Goal: Task Accomplishment & Management: Use online tool/utility

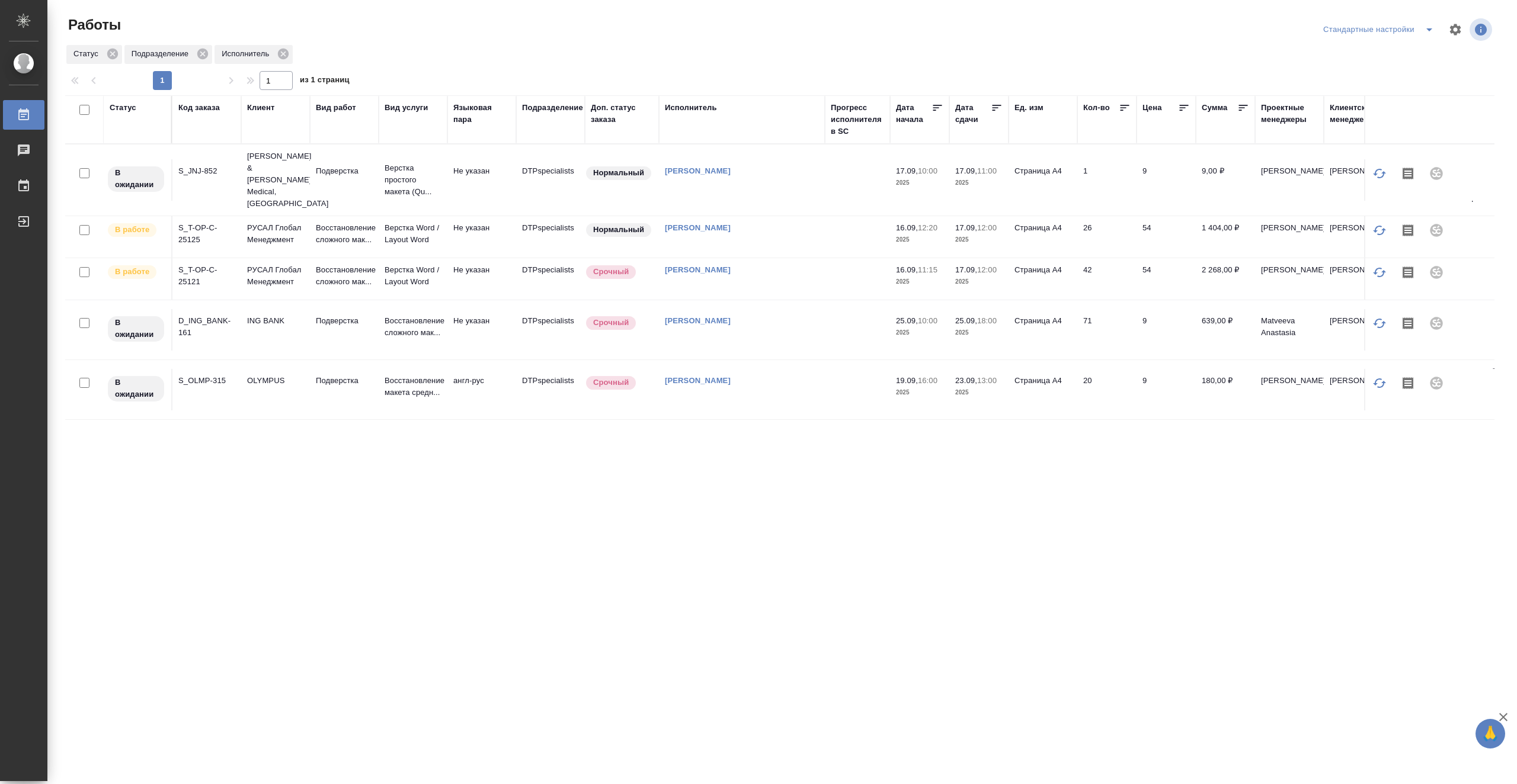
click at [357, 186] on td "Подверстка" at bounding box center [344, 180] width 69 height 41
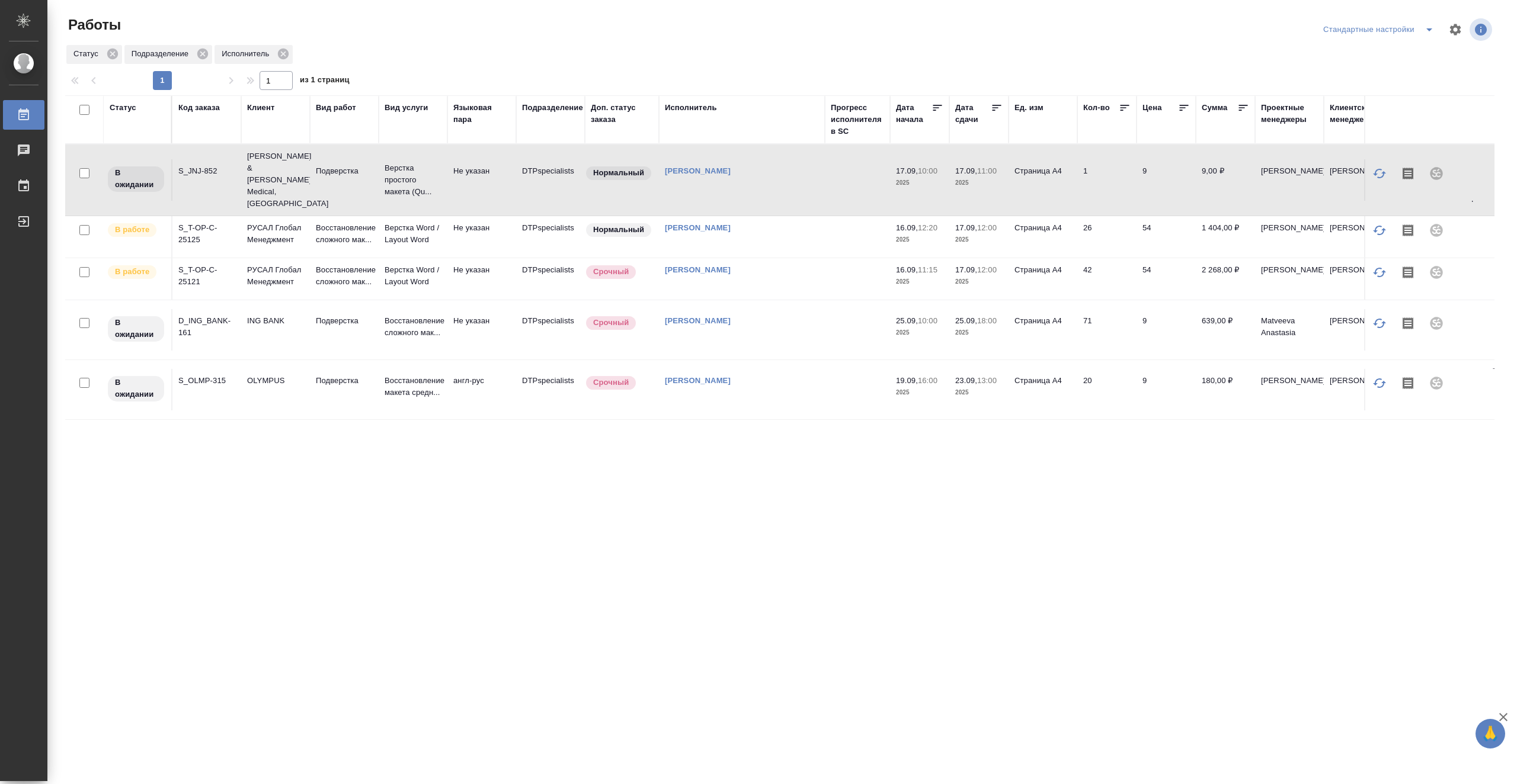
click at [357, 186] on td "Подверстка" at bounding box center [344, 180] width 69 height 41
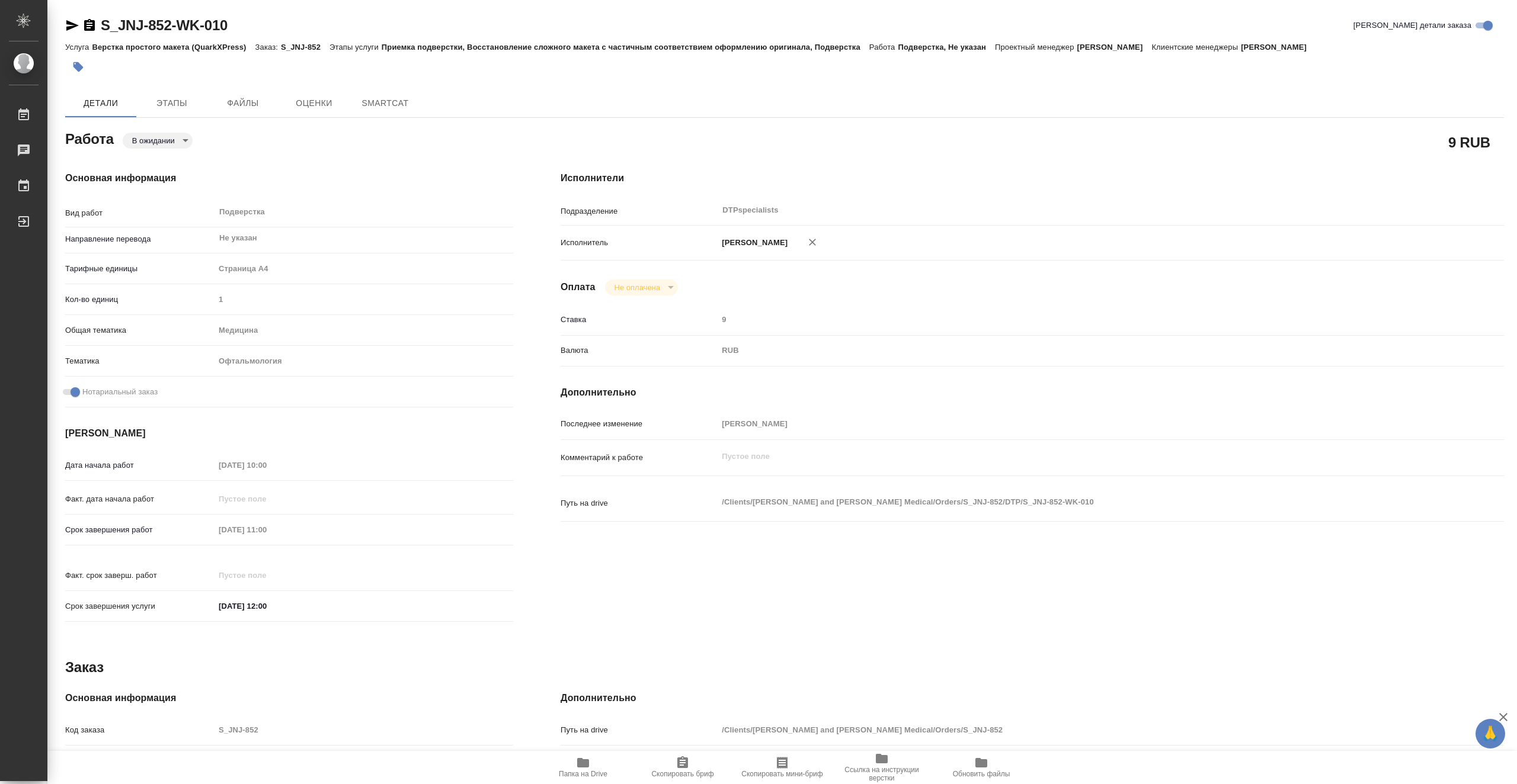
type textarea "x"
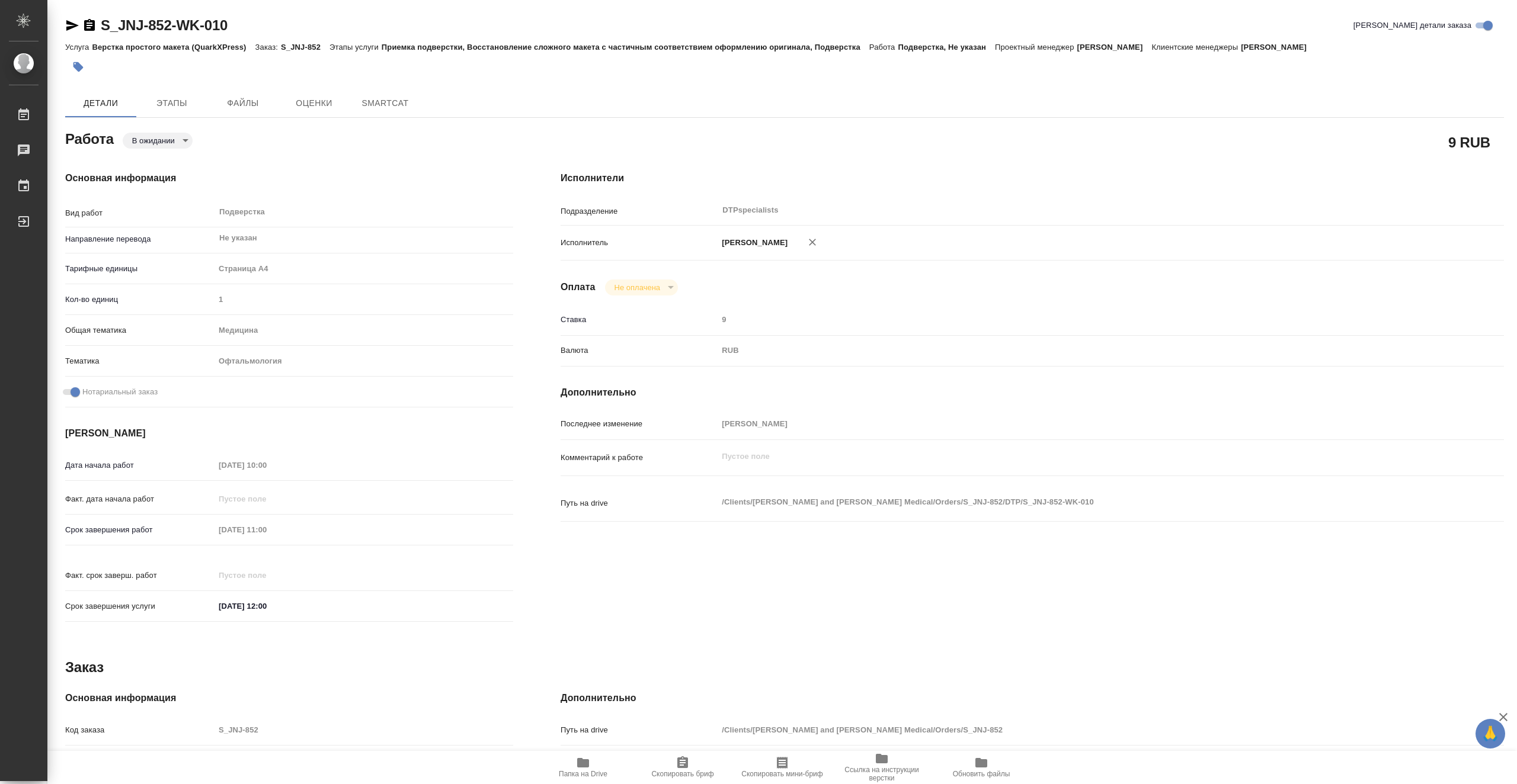
type textarea "x"
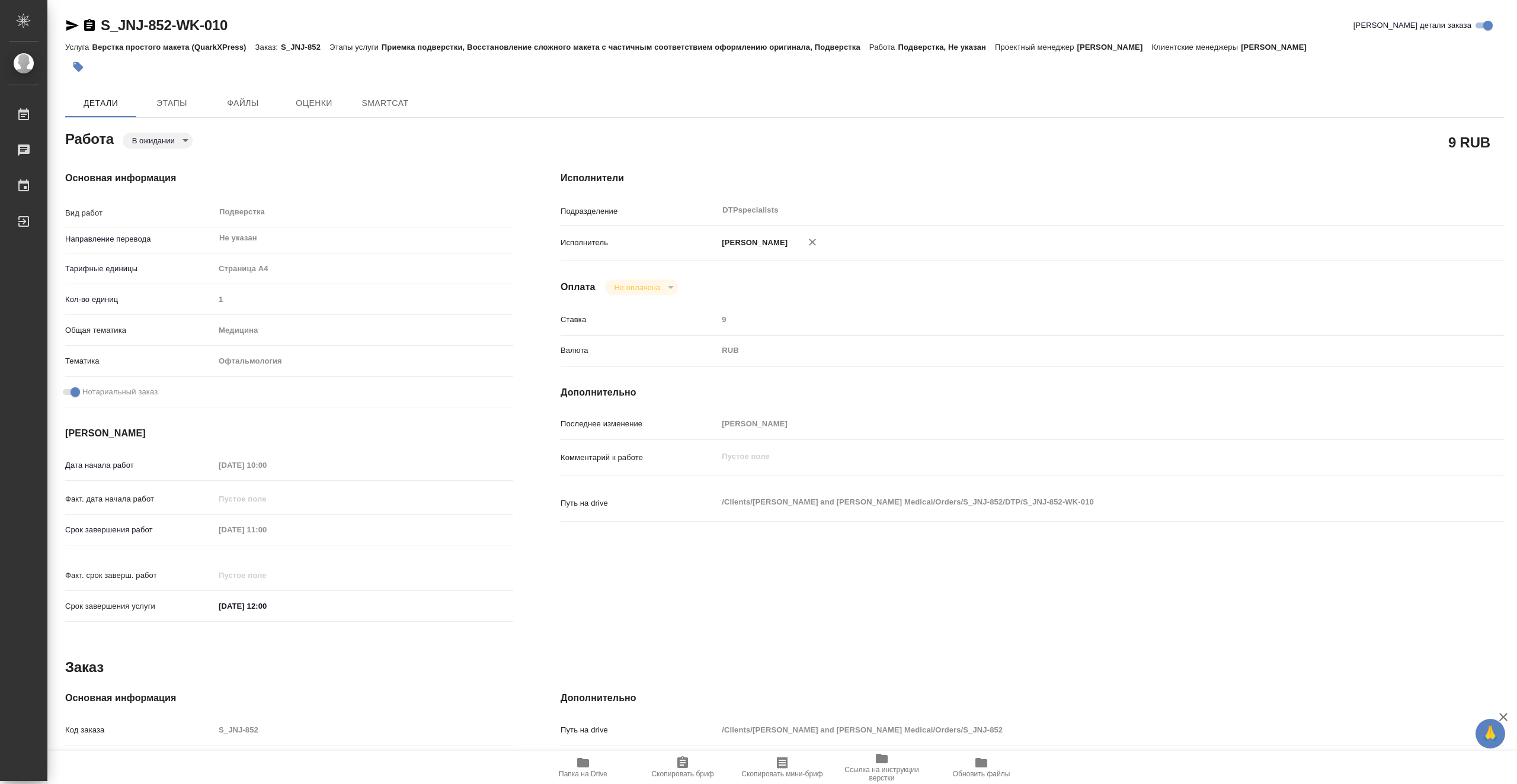
type textarea "x"
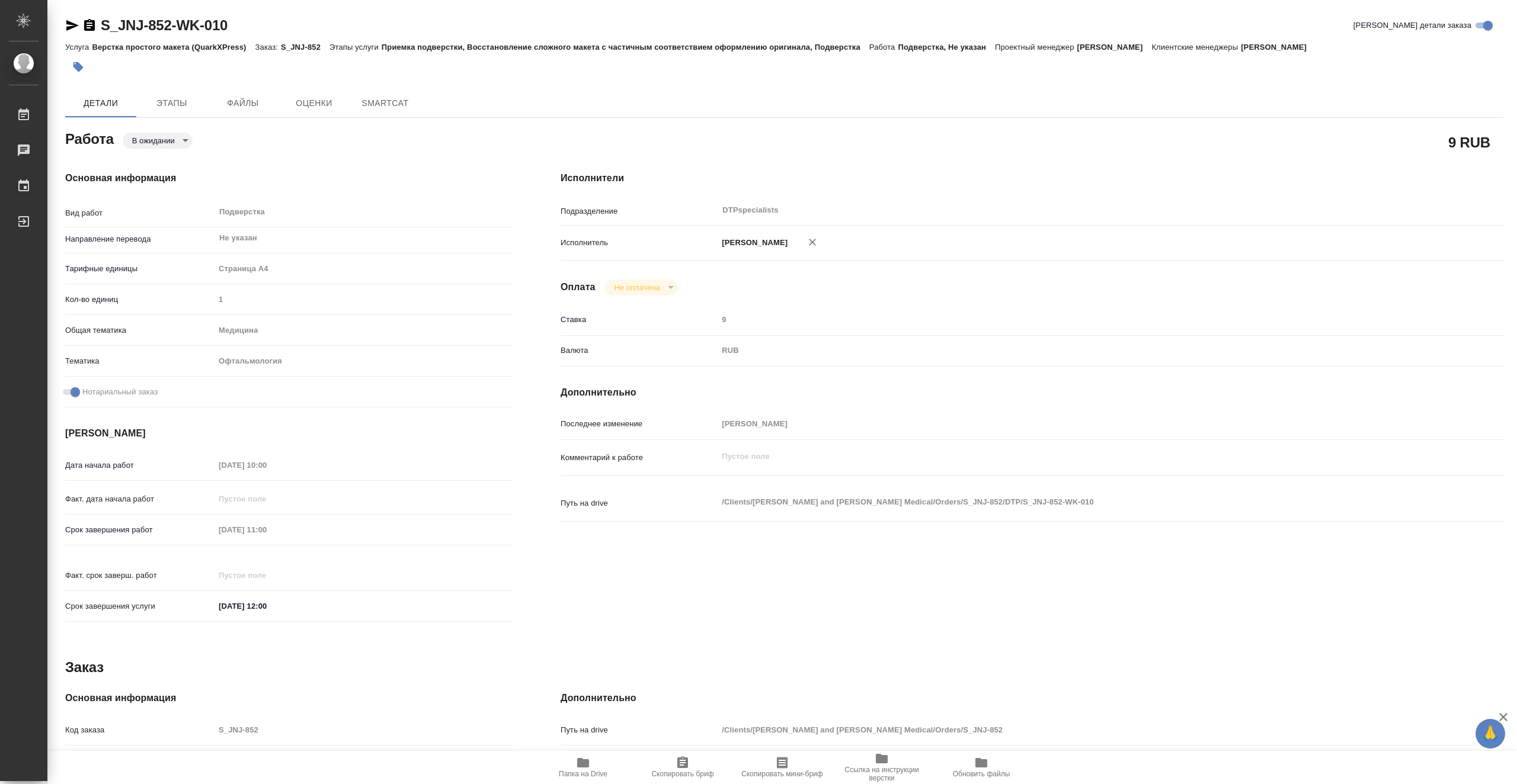
type textarea "x"
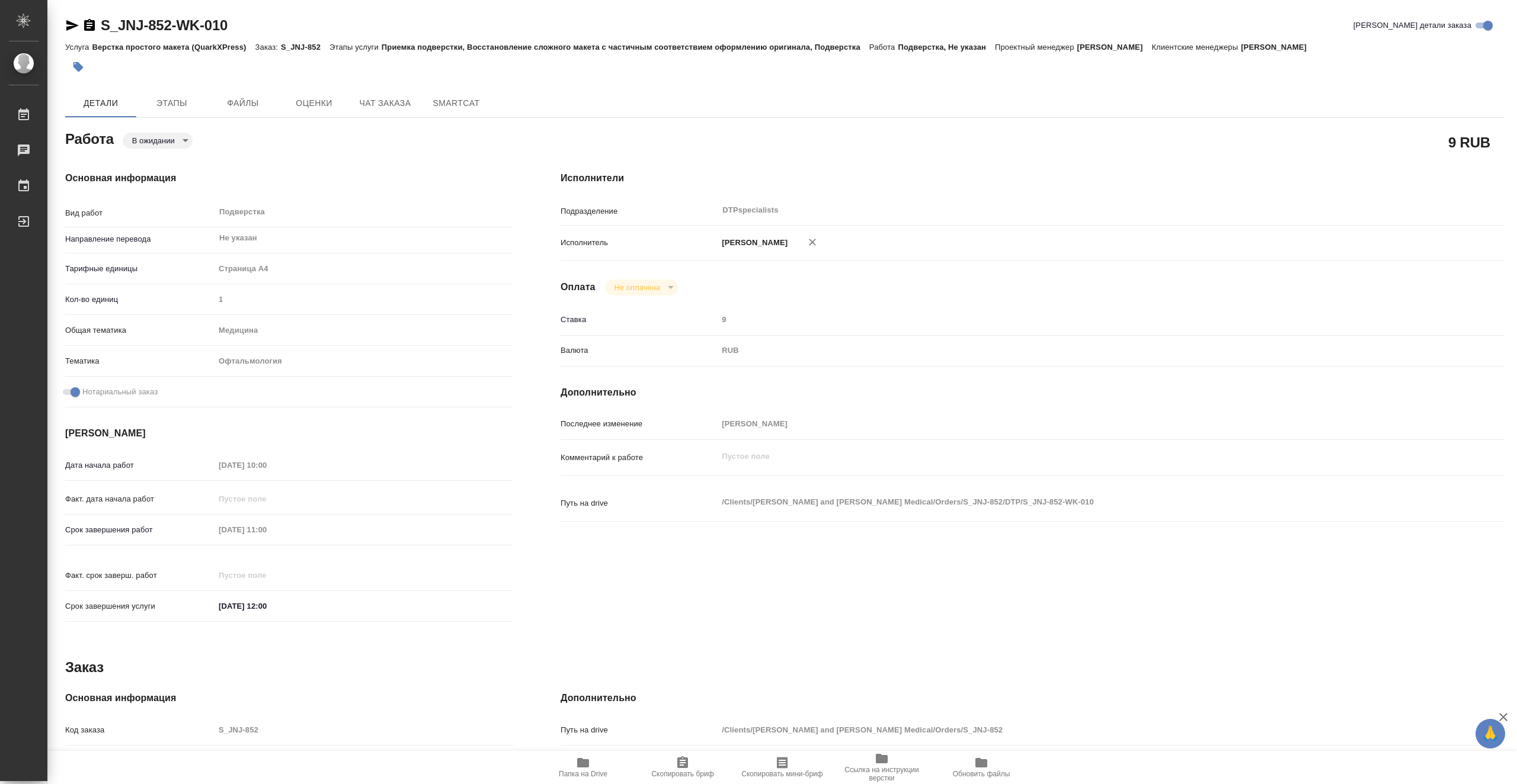
type textarea "x"
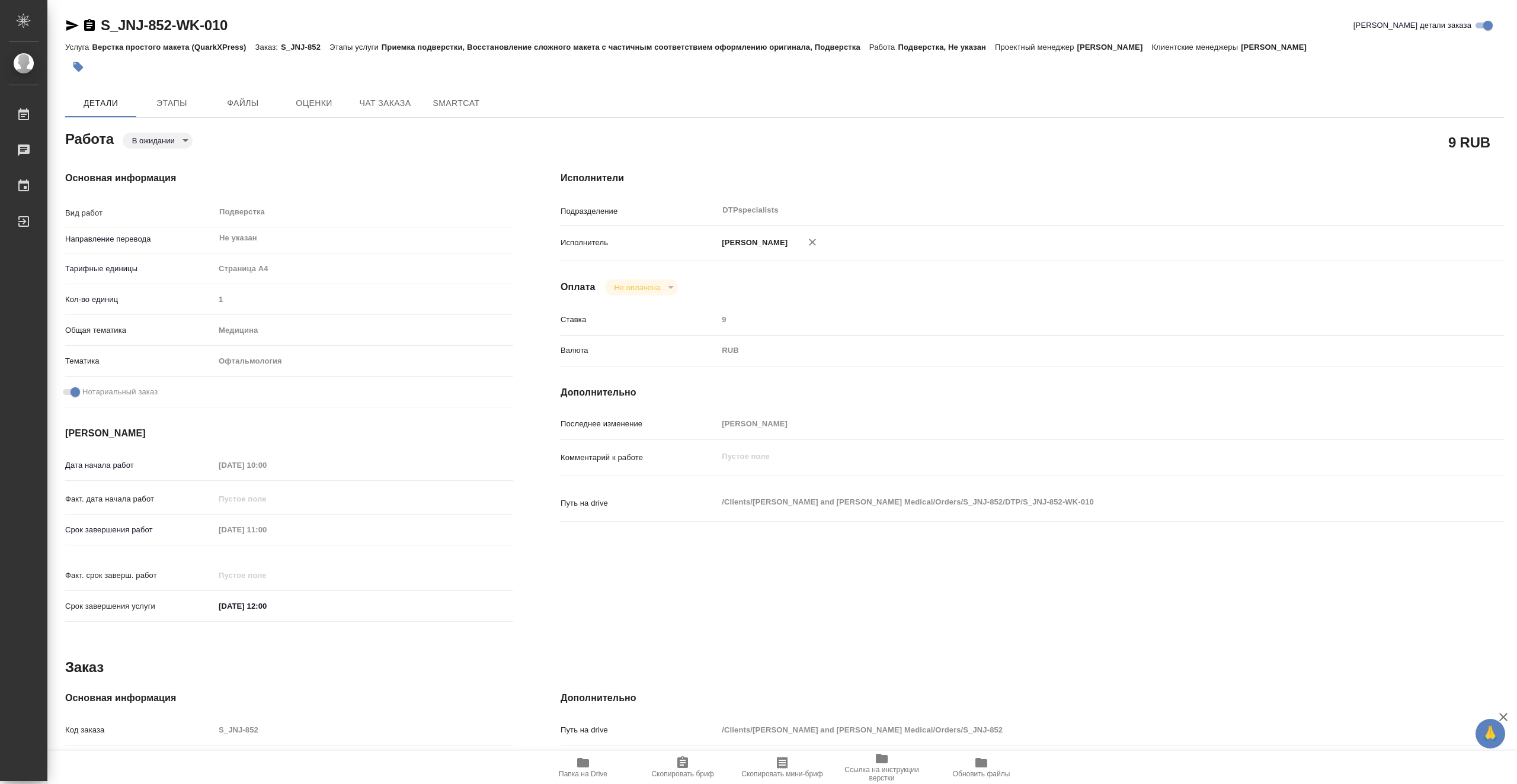
type textarea "x"
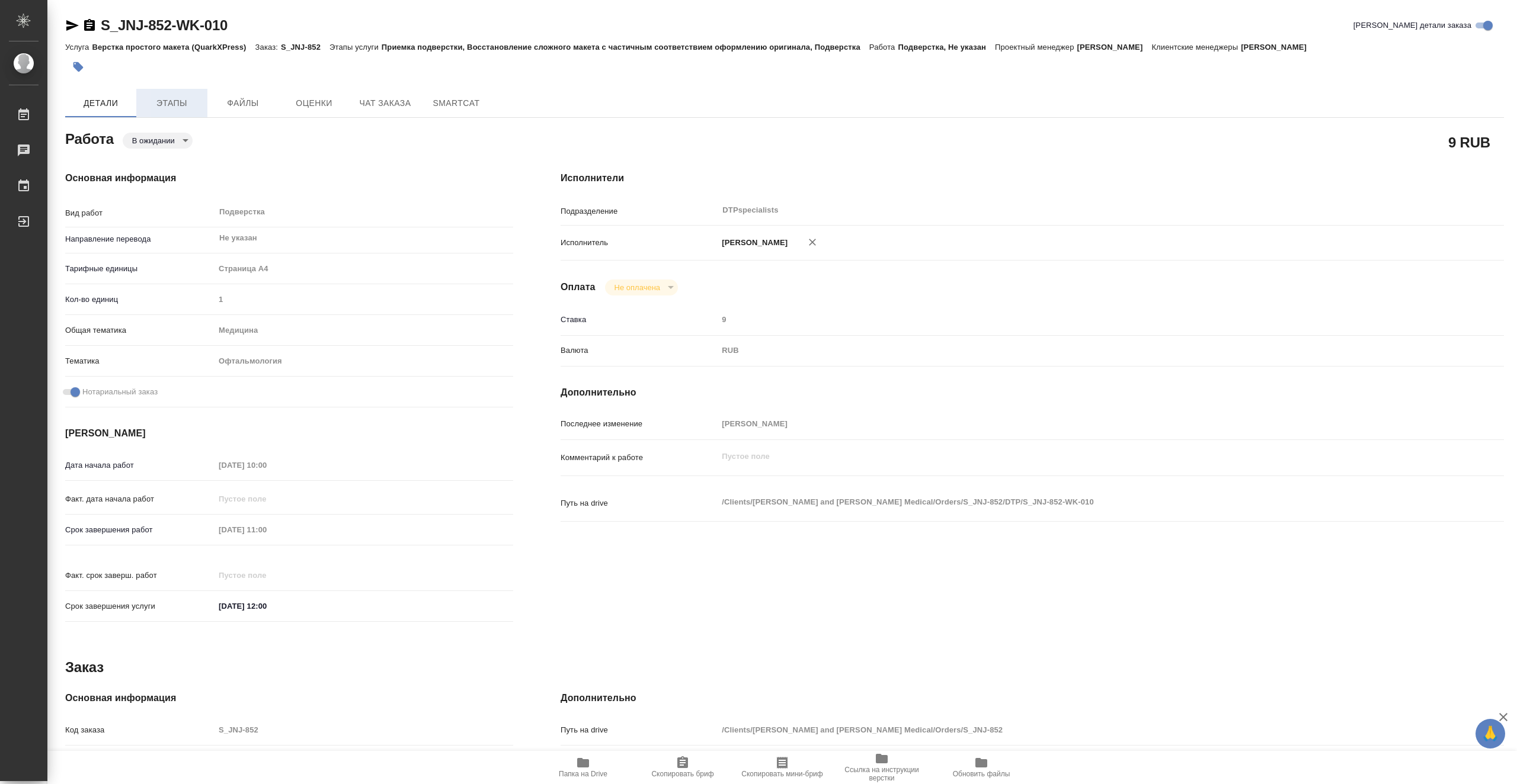
click at [143, 102] on button "Этапы" at bounding box center [172, 102] width 71 height 28
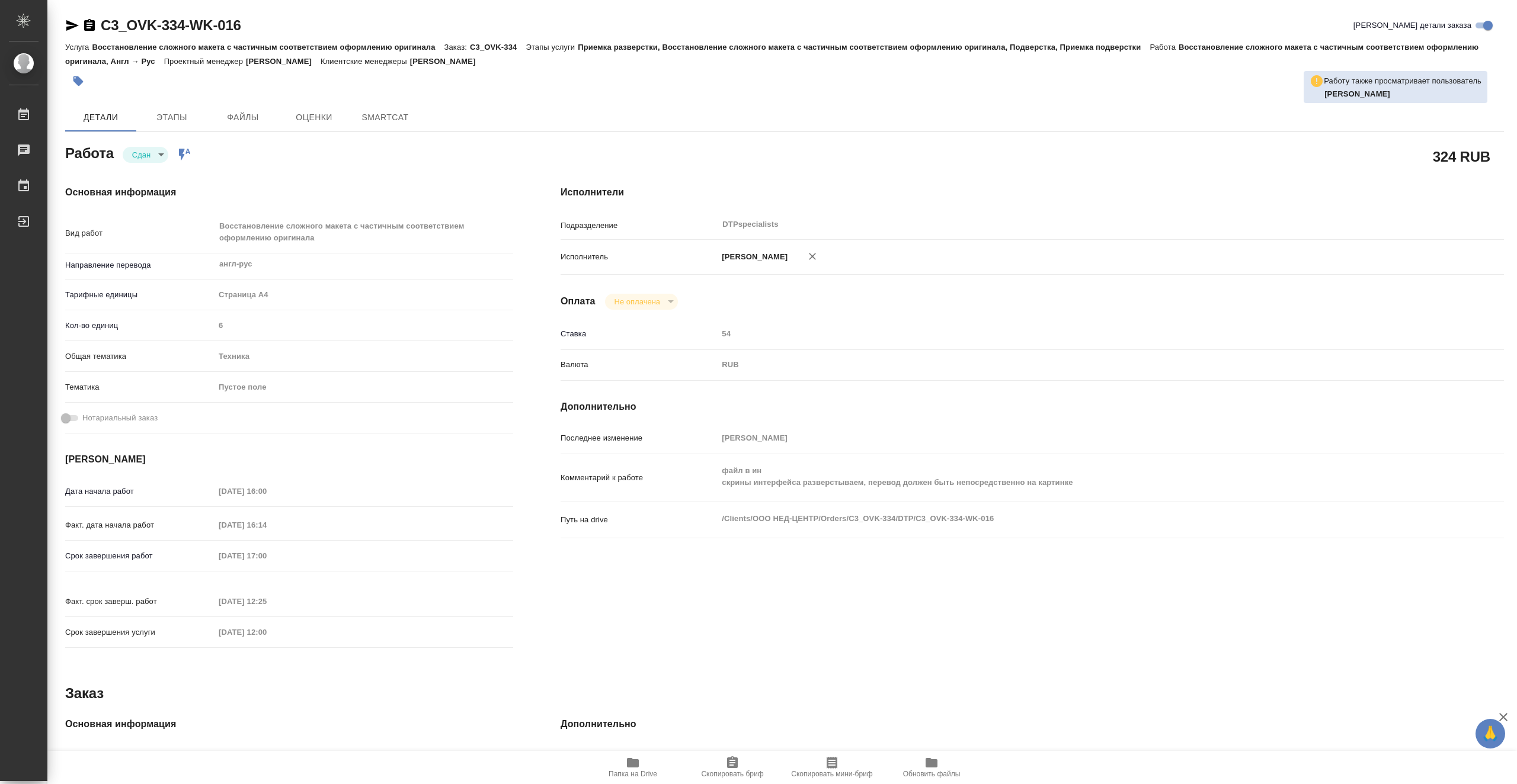
type textarea "x"
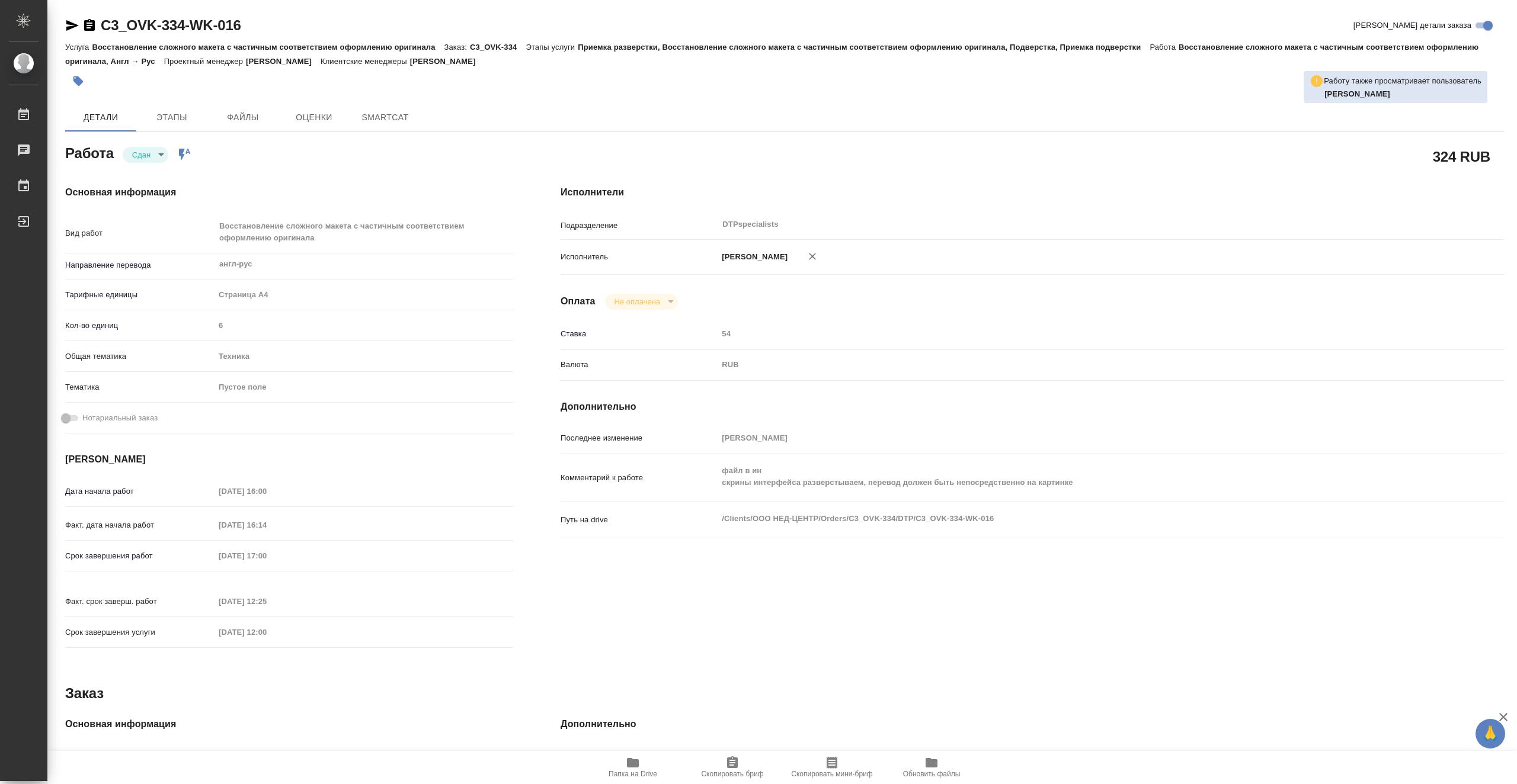
type textarea "x"
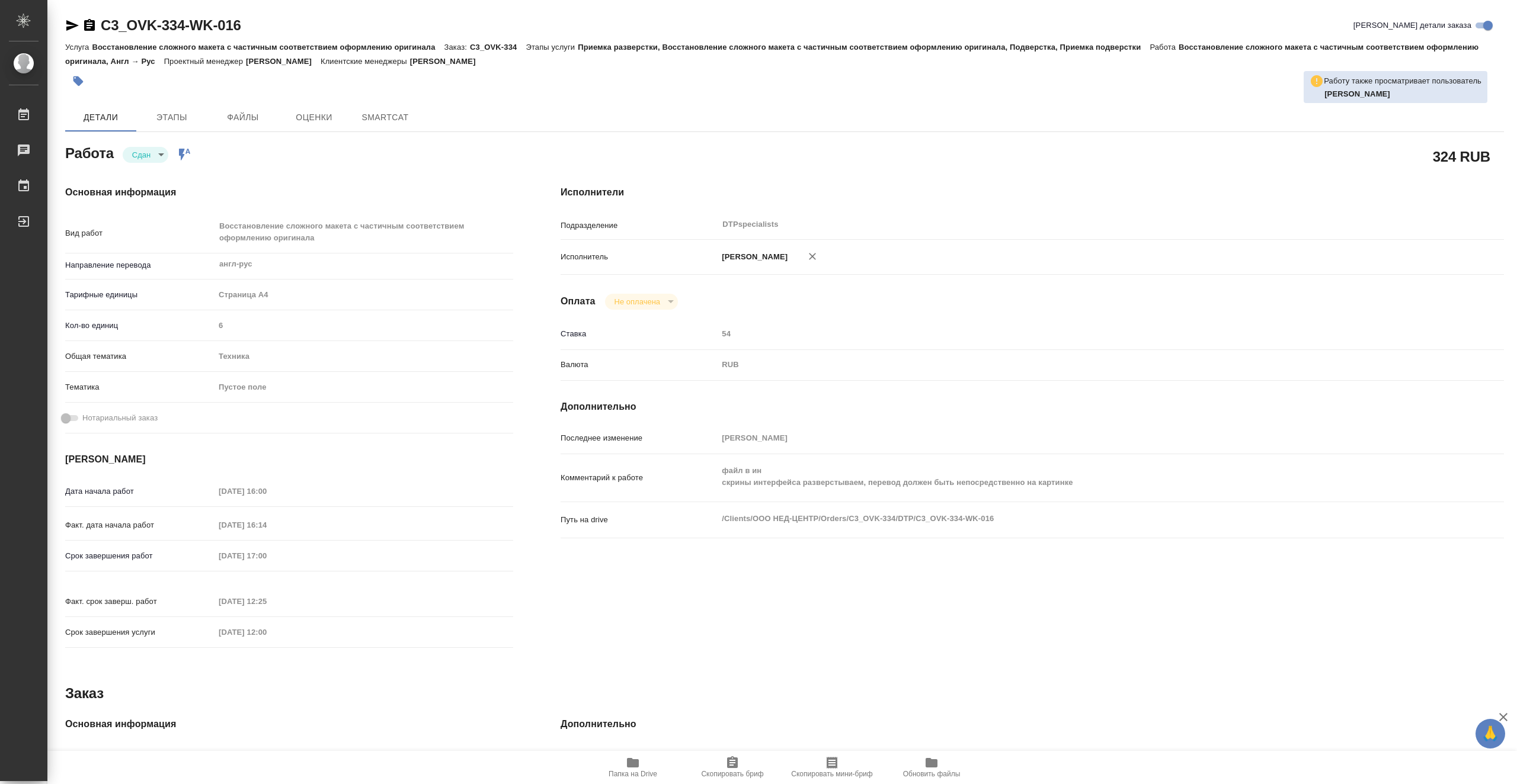
type textarea "x"
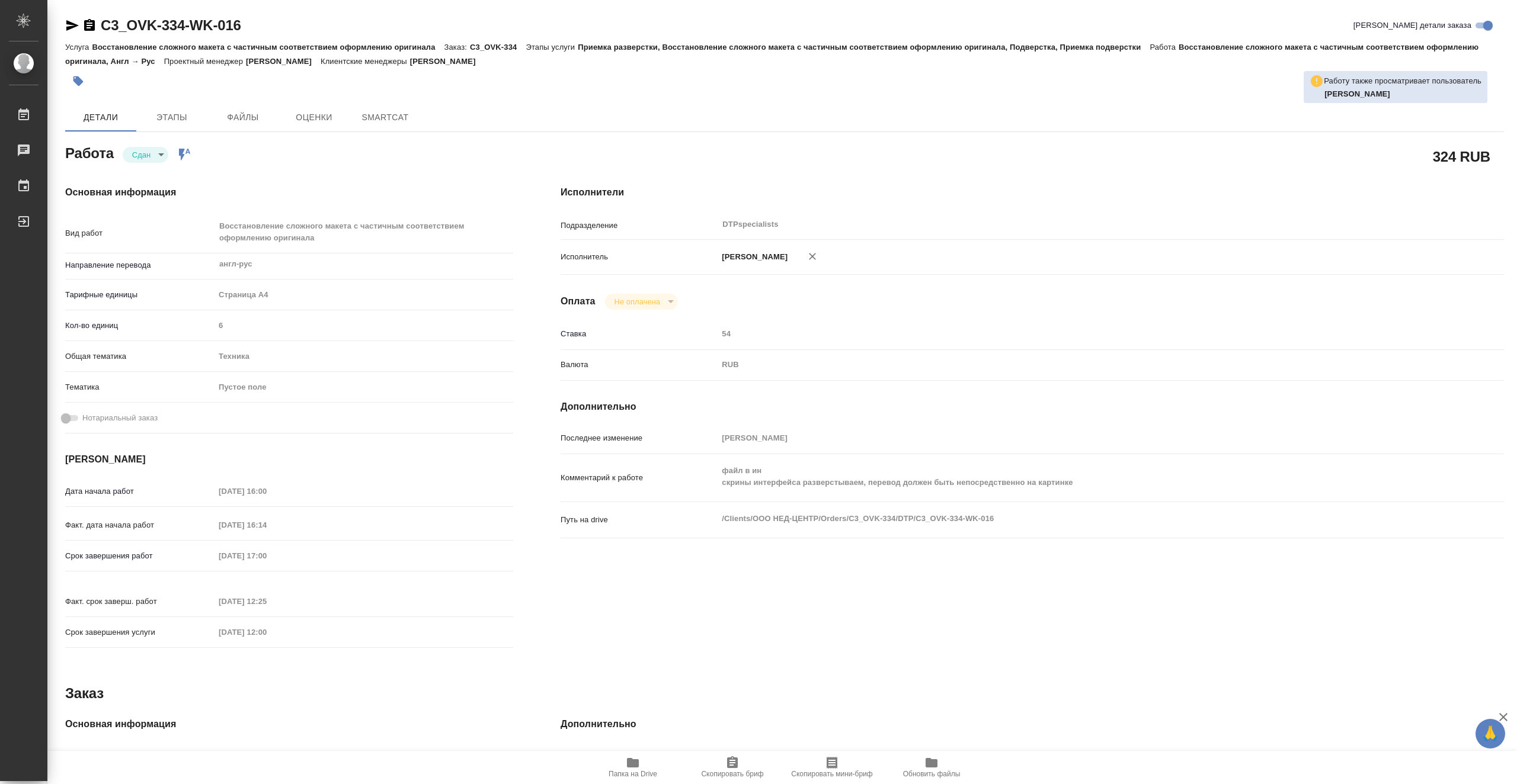
type textarea "x"
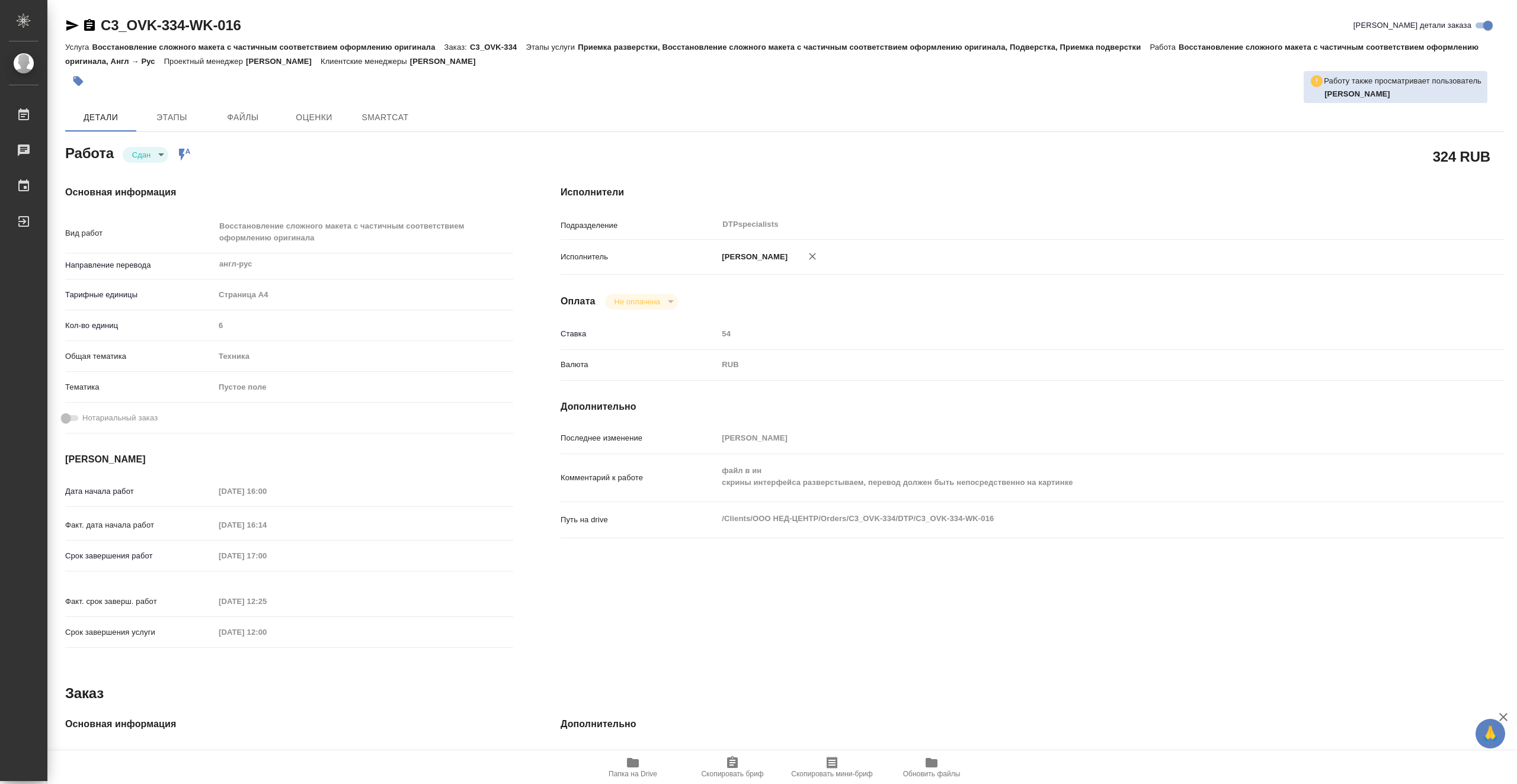
type textarea "x"
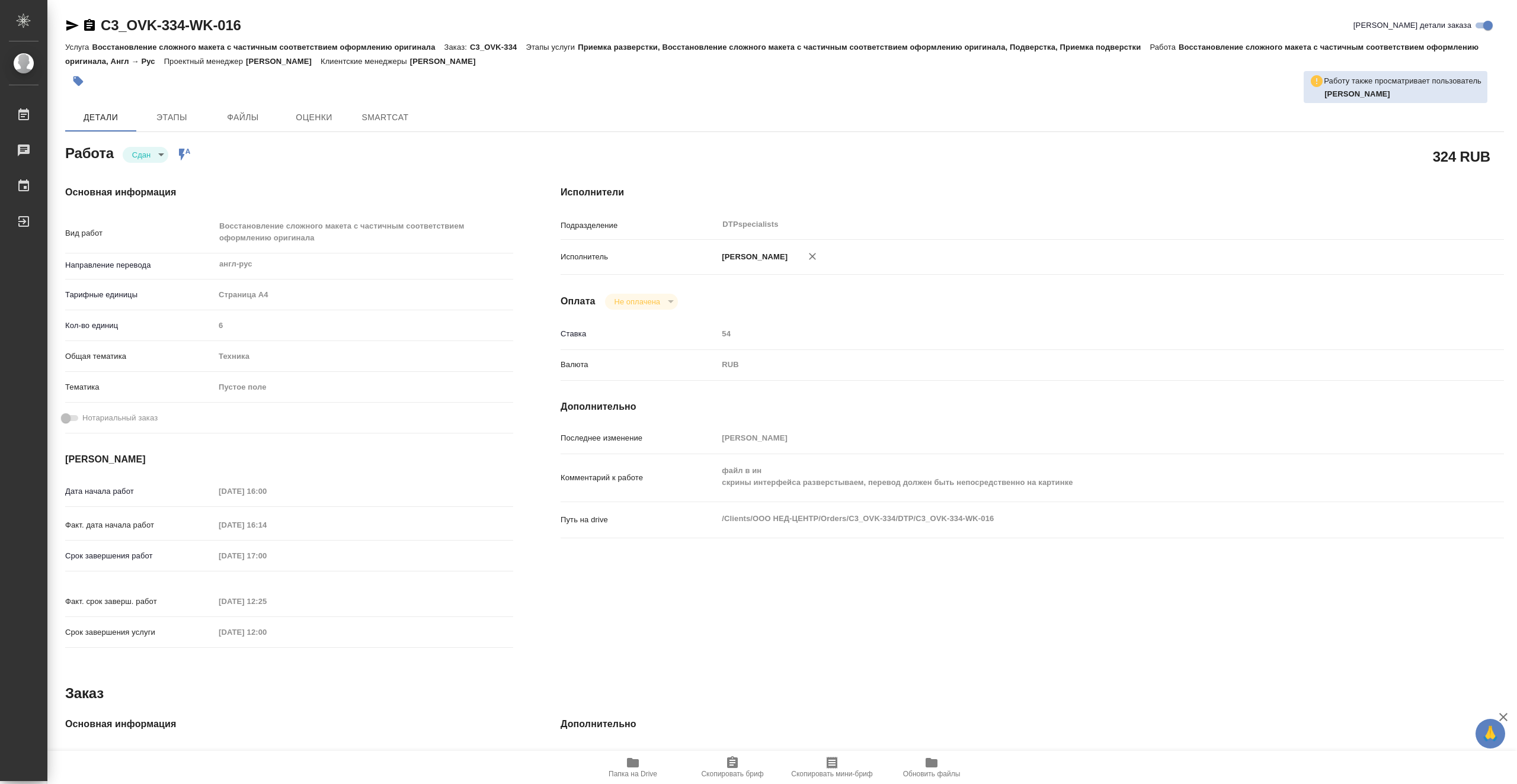
type textarea "x"
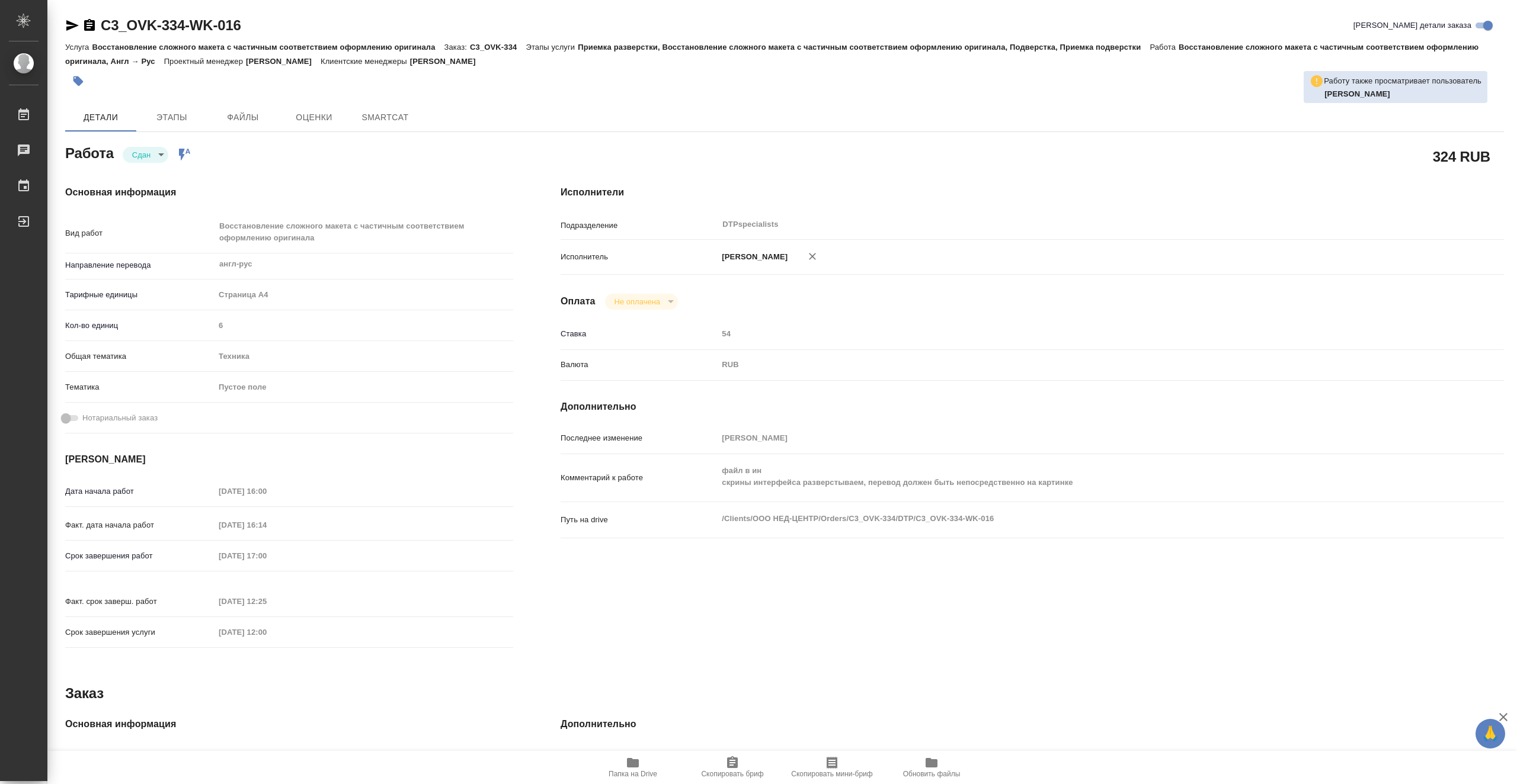
type textarea "x"
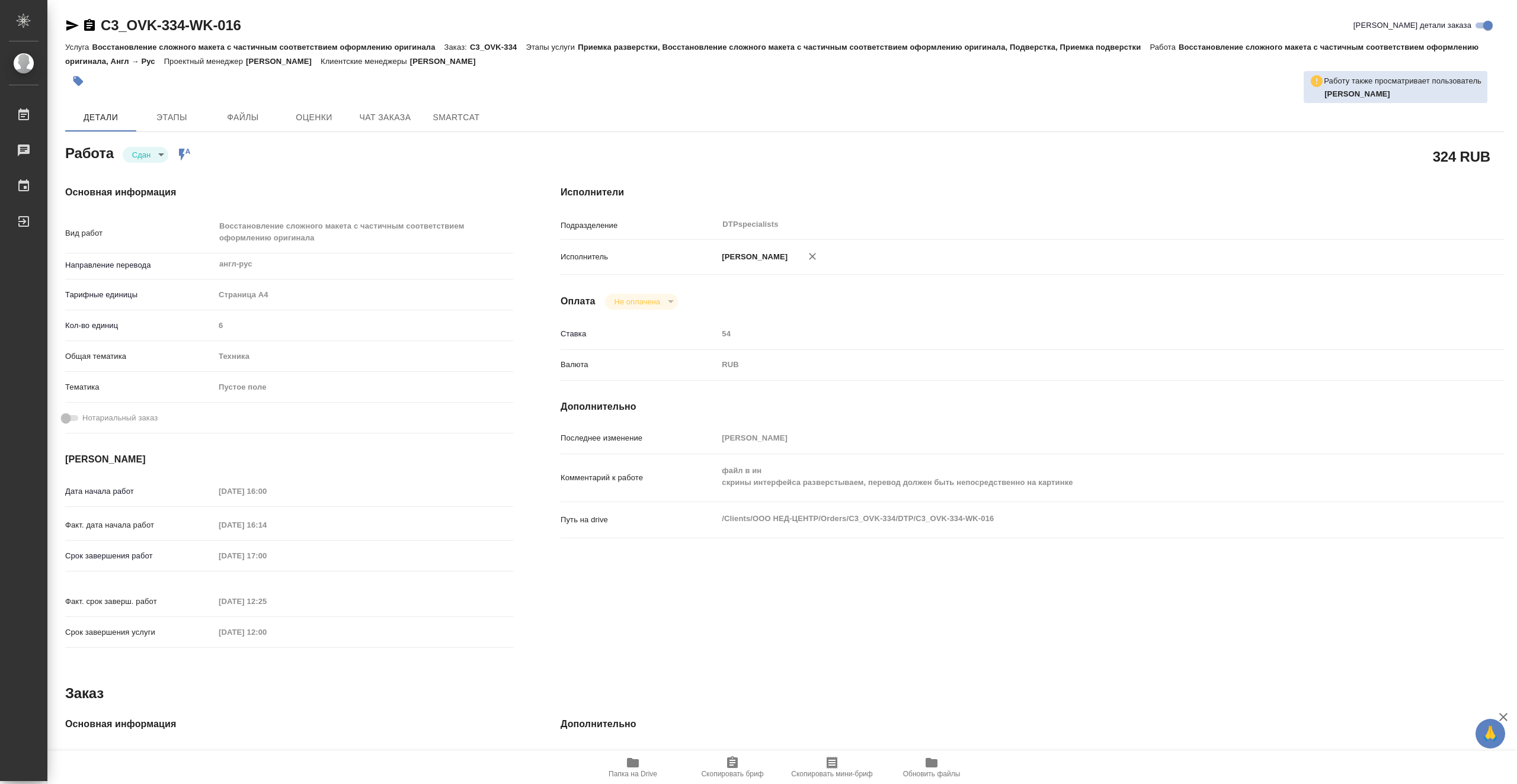
type textarea "x"
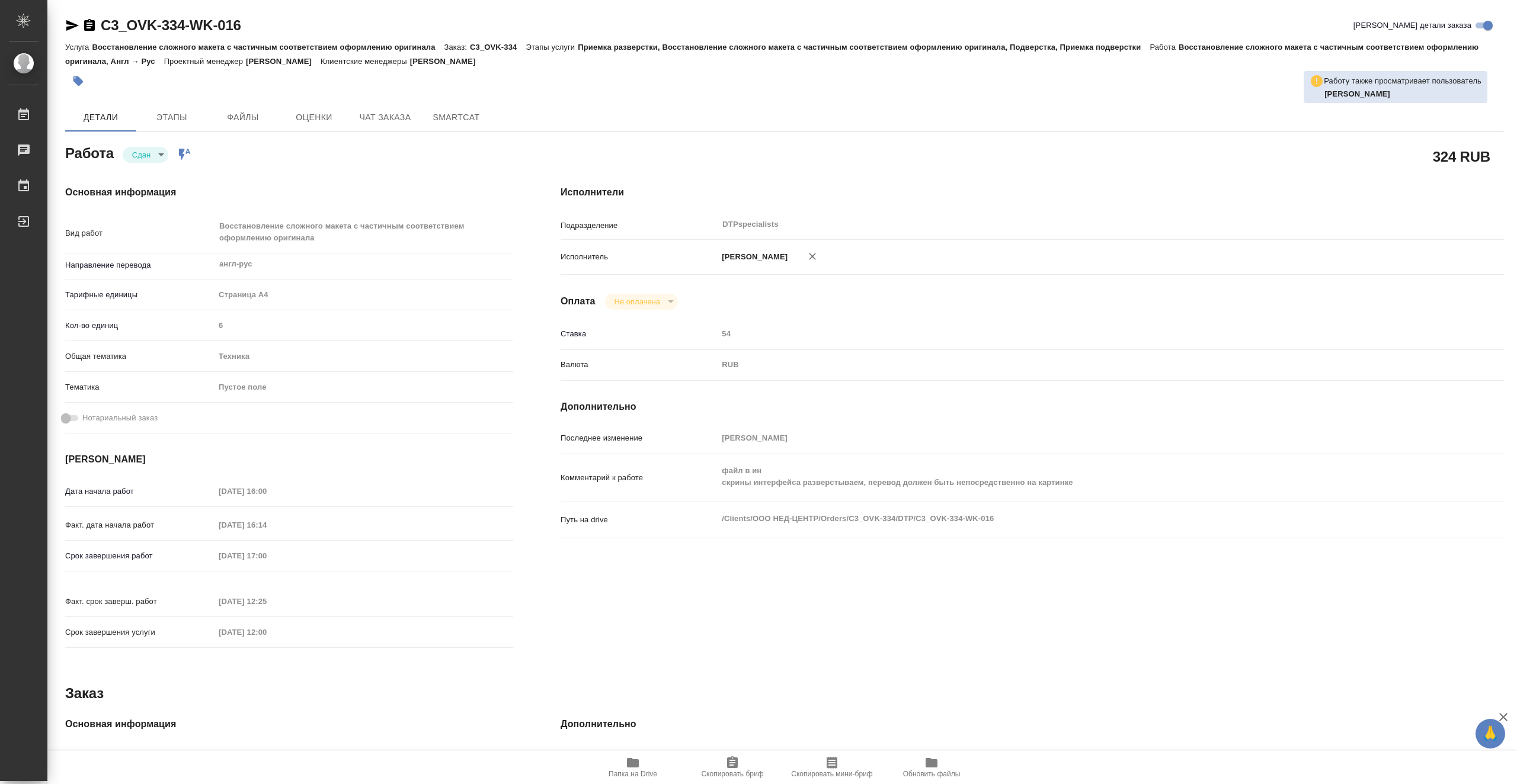
type textarea "x"
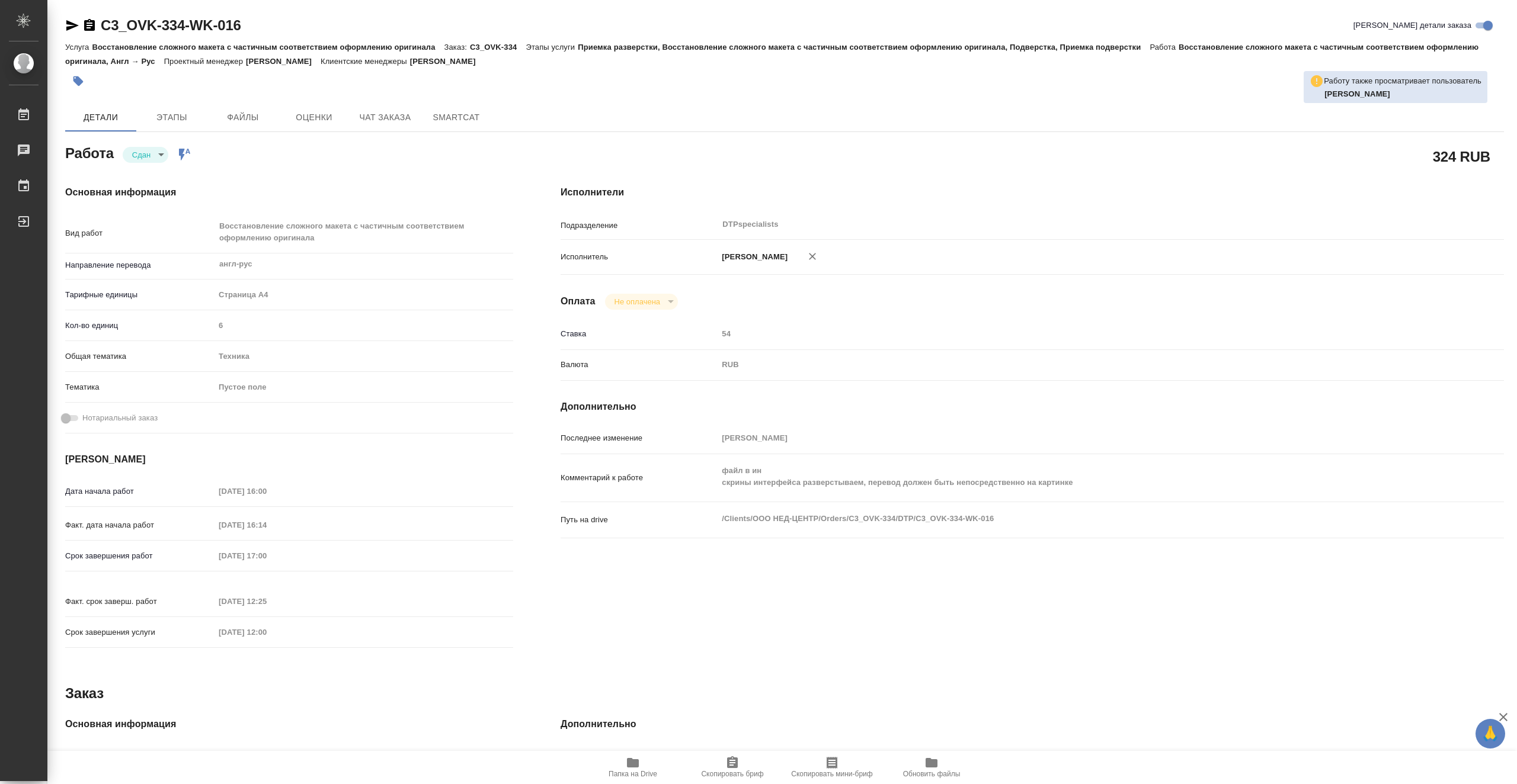
click at [639, 773] on span "Папка на Drive" at bounding box center [632, 774] width 48 height 8
